Goal: Information Seeking & Learning: Learn about a topic

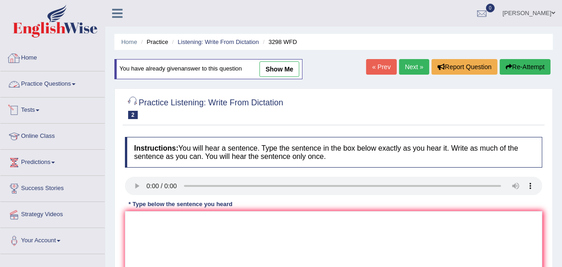
drag, startPoint x: 26, startPoint y: 45, endPoint x: 25, endPoint y: 57, distance: 12.0
click at [26, 45] on link "Home" at bounding box center [52, 56] width 104 height 23
drag, startPoint x: 25, startPoint y: 57, endPoint x: 24, endPoint y: 74, distance: 16.5
click at [25, 58] on link "Home" at bounding box center [51, 56] width 102 height 23
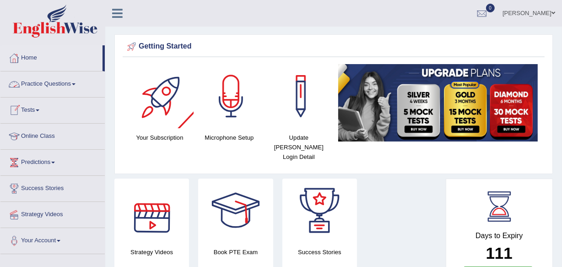
click at [55, 86] on link "Practice Questions" at bounding box center [52, 82] width 104 height 23
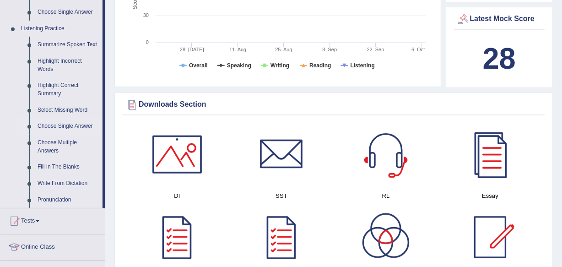
scroll to position [374, 0]
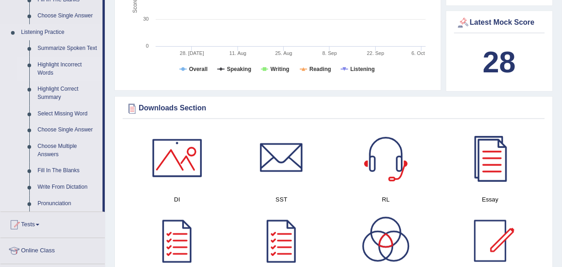
click at [54, 65] on link "Highlight Incorrect Words" at bounding box center [67, 69] width 69 height 24
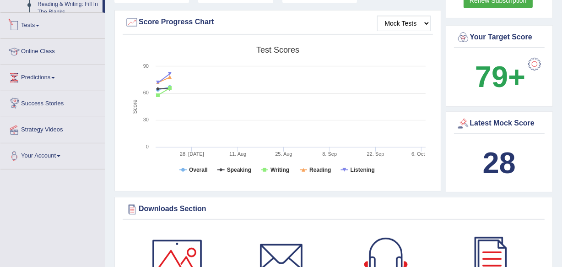
scroll to position [347, 0]
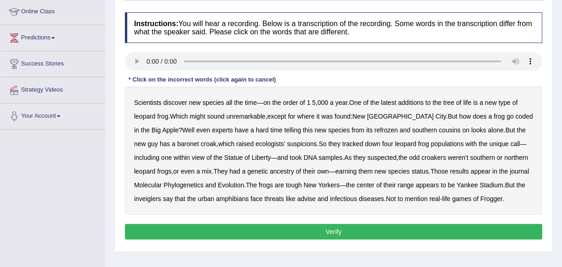
scroll to position [166, 0]
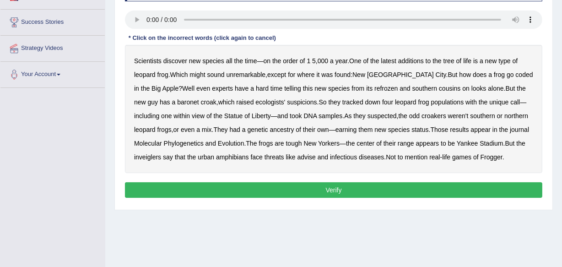
click at [515, 74] on b "coded" at bounding box center [523, 74] width 17 height 7
click at [374, 87] on b "refrozen" at bounding box center [385, 88] width 23 height 7
click at [177, 100] on b "baronet" at bounding box center [187, 101] width 21 height 7
click at [141, 155] on b "inveiglers" at bounding box center [147, 156] width 27 height 7
click at [304, 158] on b "advise" at bounding box center [306, 156] width 18 height 7
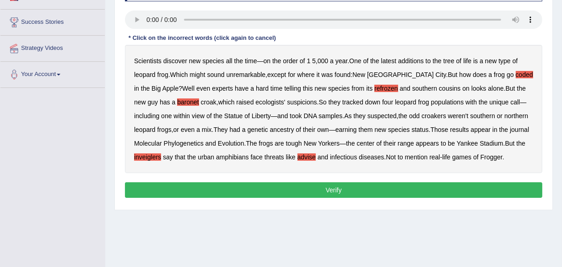
click at [269, 186] on button "Verify" at bounding box center [333, 190] width 417 height 16
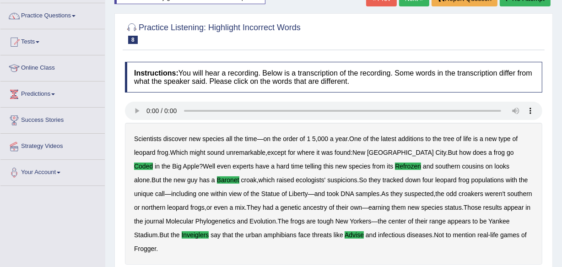
scroll to position [0, 0]
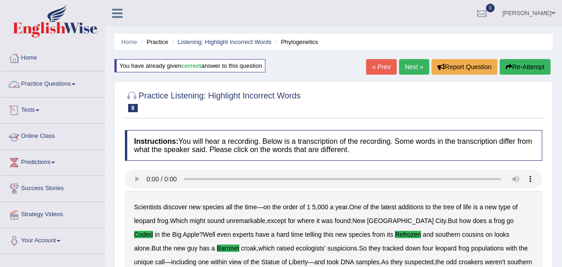
click at [67, 89] on link "Practice Questions" at bounding box center [52, 82] width 104 height 23
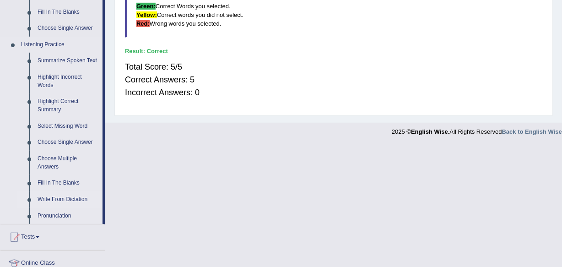
scroll to position [374, 0]
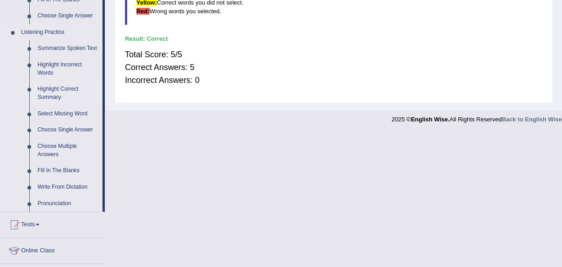
click at [56, 88] on link "Highlight Correct Summary" at bounding box center [67, 93] width 69 height 24
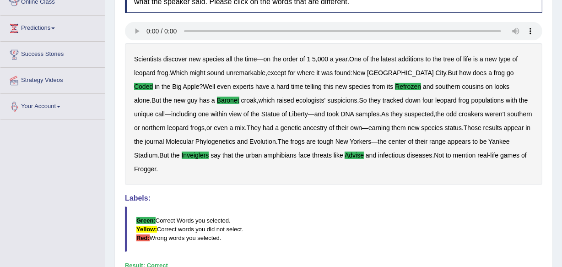
scroll to position [226, 0]
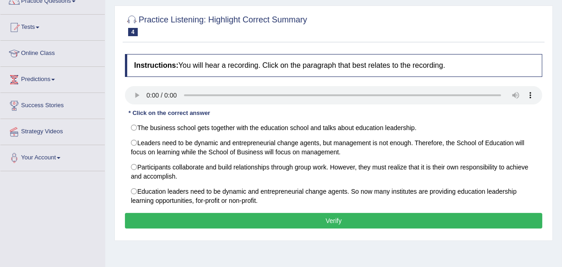
scroll to position [124, 0]
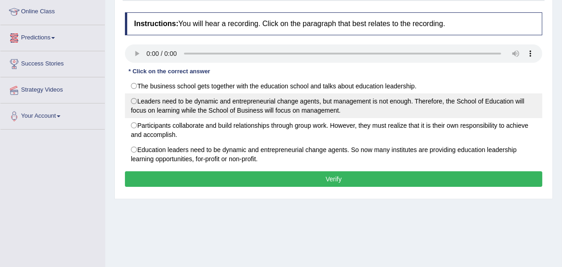
click at [142, 103] on label "Leaders need to be dynamic and entrepreneurial change agents, but management is…" at bounding box center [333, 105] width 417 height 25
radio input "true"
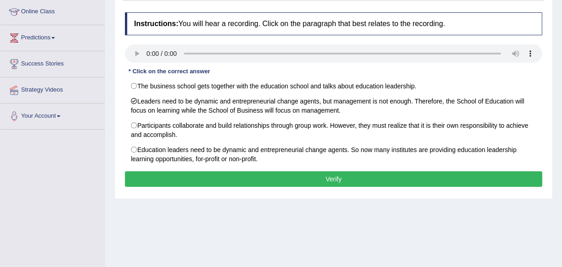
click at [338, 187] on div "Instructions: You will hear a recording. Click on the paragraph that best relat…" at bounding box center [334, 101] width 422 height 186
click at [345, 180] on button "Verify" at bounding box center [333, 179] width 417 height 16
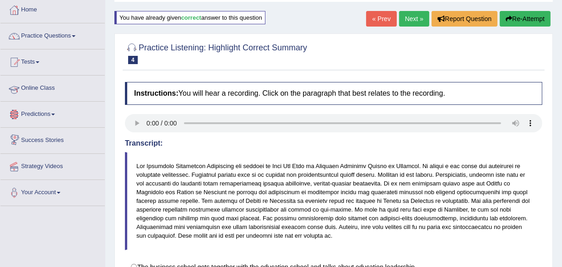
scroll to position [0, 0]
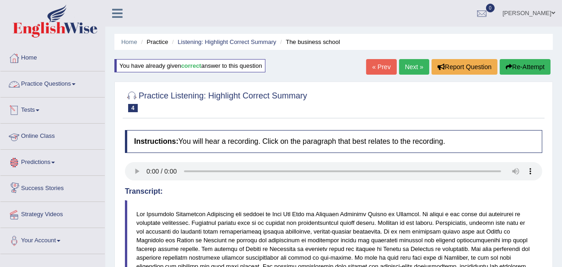
click at [40, 81] on link "Practice Questions" at bounding box center [52, 82] width 104 height 23
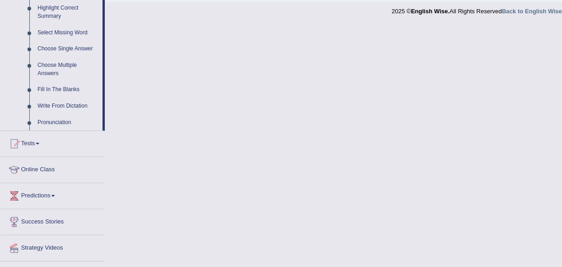
scroll to position [457, 0]
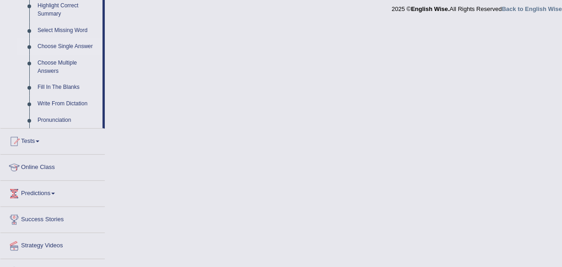
click at [81, 42] on link "Choose Single Answer" at bounding box center [67, 46] width 69 height 16
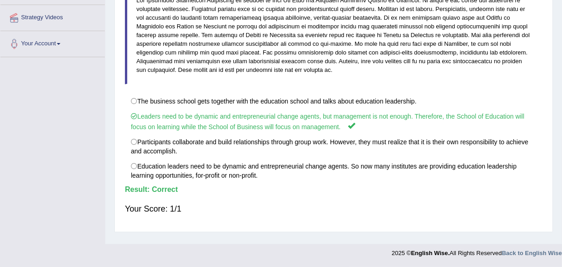
scroll to position [176, 0]
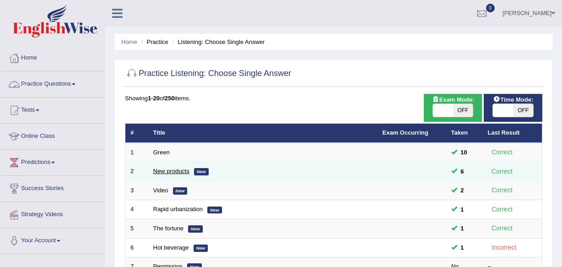
click at [172, 167] on link "New products" at bounding box center [171, 170] width 36 height 7
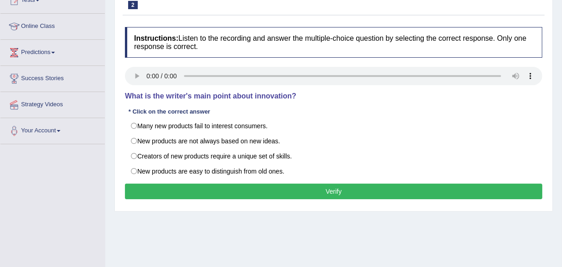
scroll to position [124, 0]
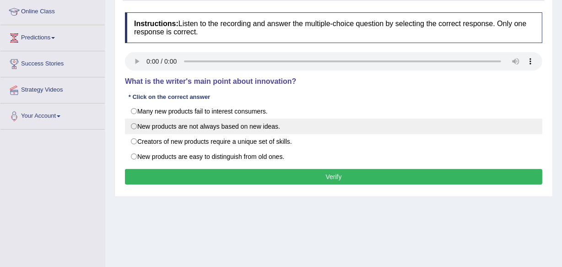
click at [168, 122] on label "New products are not always based on new ideas." at bounding box center [333, 126] width 417 height 16
radio input "true"
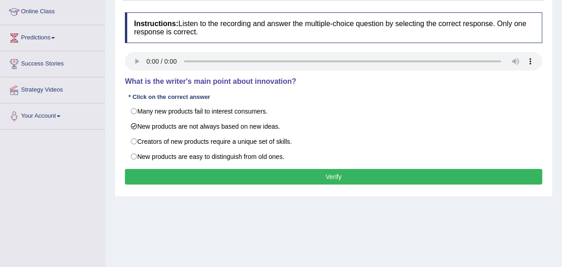
click at [192, 172] on button "Verify" at bounding box center [333, 177] width 417 height 16
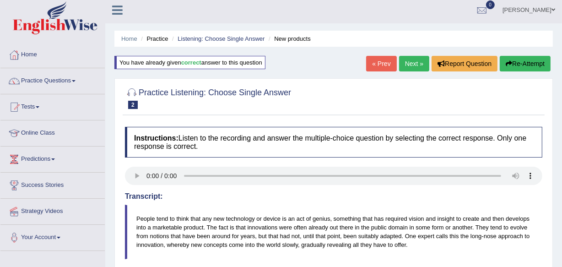
scroll to position [0, 0]
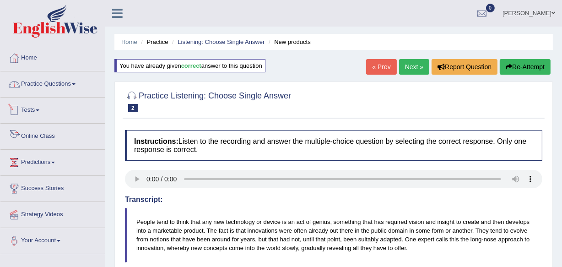
click at [59, 90] on link "Practice Questions" at bounding box center [52, 82] width 104 height 23
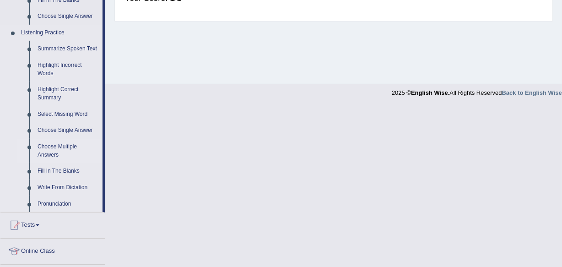
scroll to position [374, 0]
click at [49, 148] on link "Choose Multiple Answers" at bounding box center [67, 150] width 69 height 24
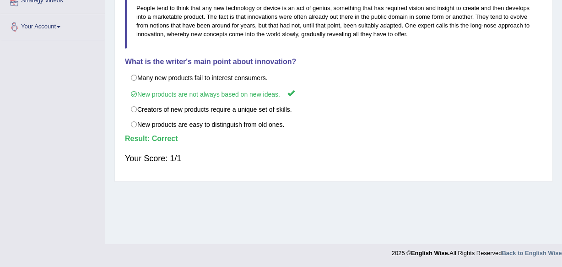
scroll to position [102, 0]
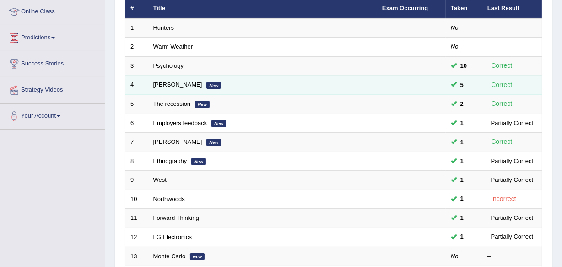
click at [162, 86] on link "[PERSON_NAME]" at bounding box center [177, 84] width 49 height 7
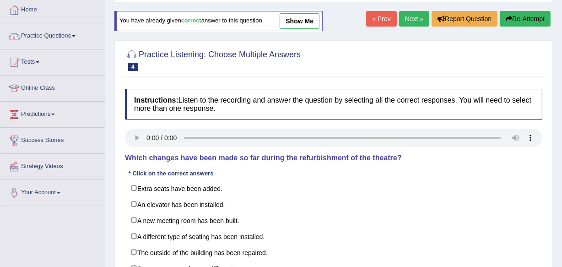
scroll to position [41, 0]
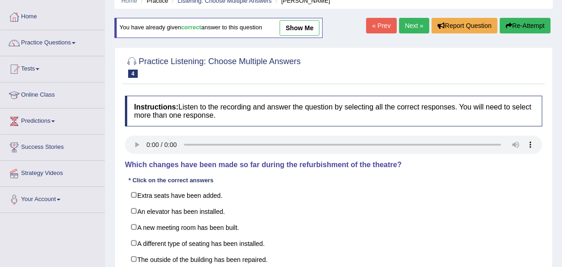
click at [319, 22] on link "show me" at bounding box center [299, 28] width 40 height 16
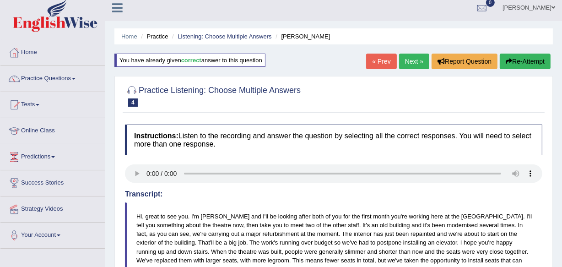
scroll to position [0, 0]
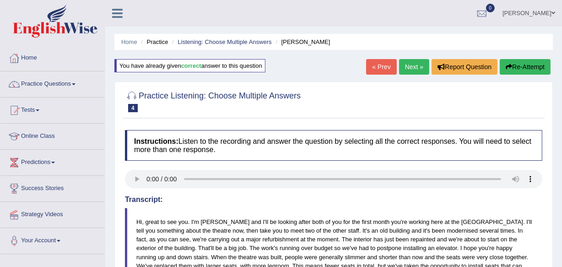
click at [519, 65] on button "Re-Attempt" at bounding box center [524, 67] width 51 height 16
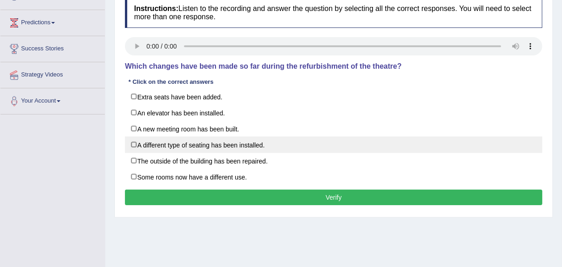
click at [133, 145] on label "A different type of seating has been installed." at bounding box center [333, 144] width 417 height 16
checkbox input "true"
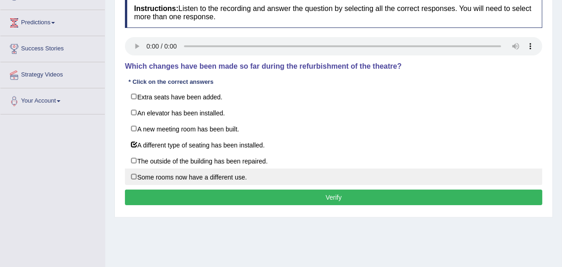
click at [134, 173] on label "Some rooms now have a different use." at bounding box center [333, 176] width 417 height 16
checkbox input "true"
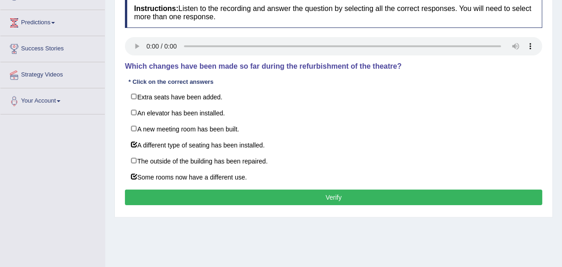
click at [278, 192] on button "Verify" at bounding box center [333, 197] width 417 height 16
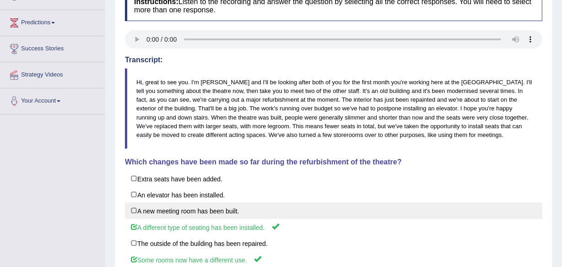
scroll to position [181, 0]
